Goal: Navigation & Orientation: Find specific page/section

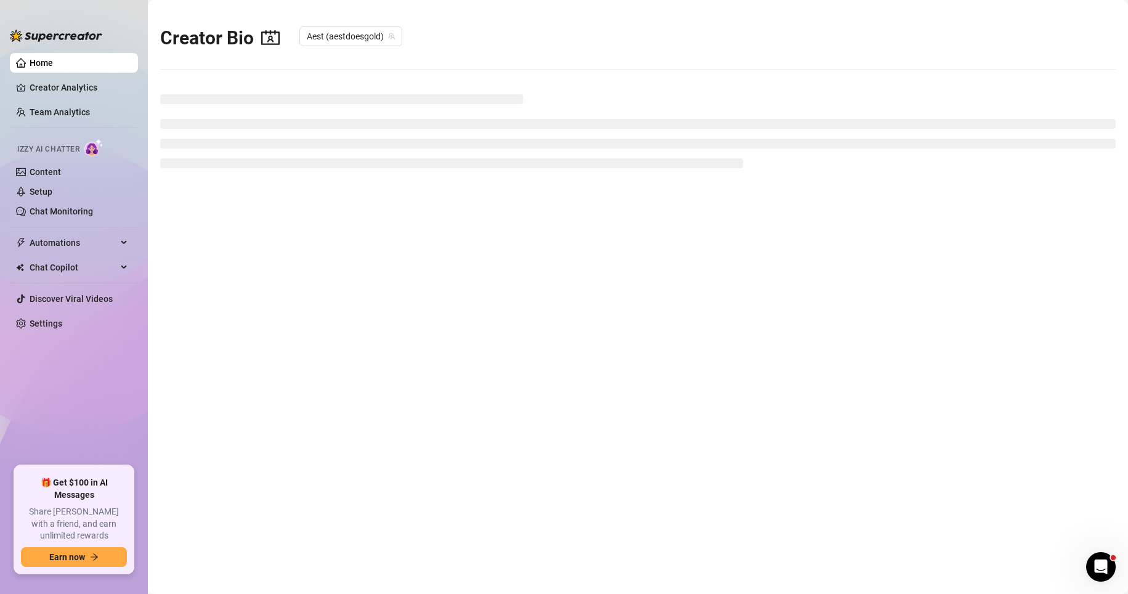
click at [120, 153] on div "Izzy AI Chatter" at bounding box center [72, 148] width 111 height 18
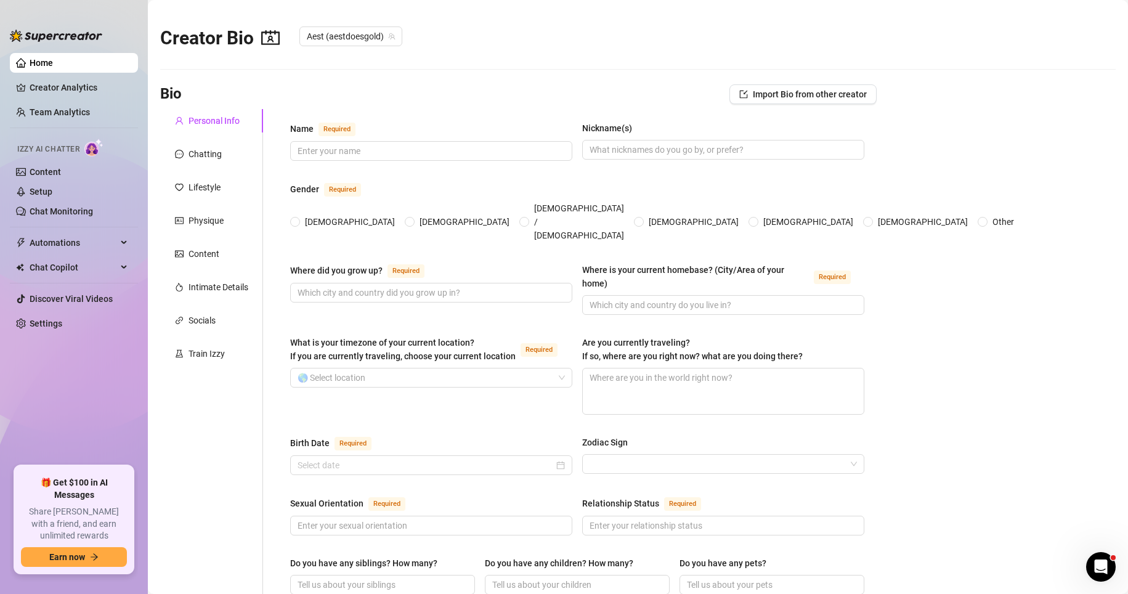
click at [30, 68] on link "Home" at bounding box center [41, 63] width 23 height 10
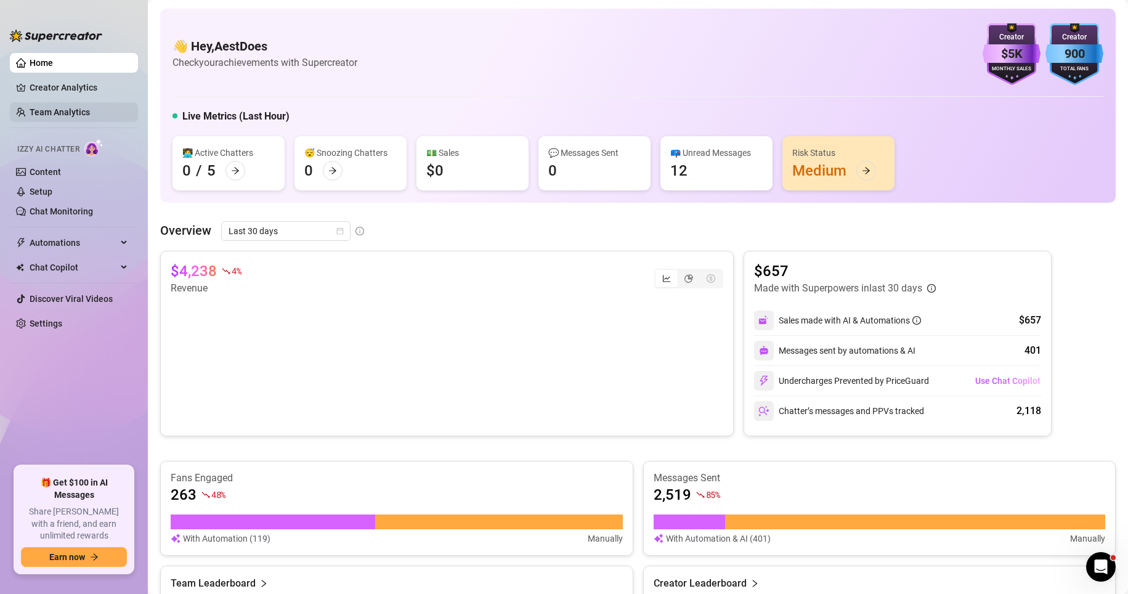
click at [30, 107] on link "Team Analytics" at bounding box center [60, 112] width 60 height 10
